Goal: Task Accomplishment & Management: Manage account settings

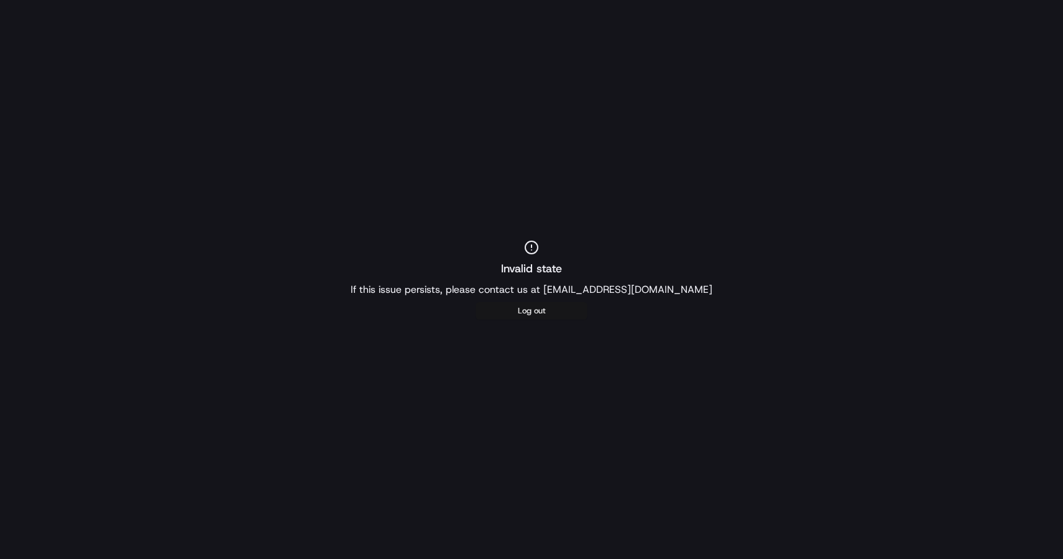
click at [559, 314] on button "Log out" at bounding box center [532, 310] width 112 height 17
